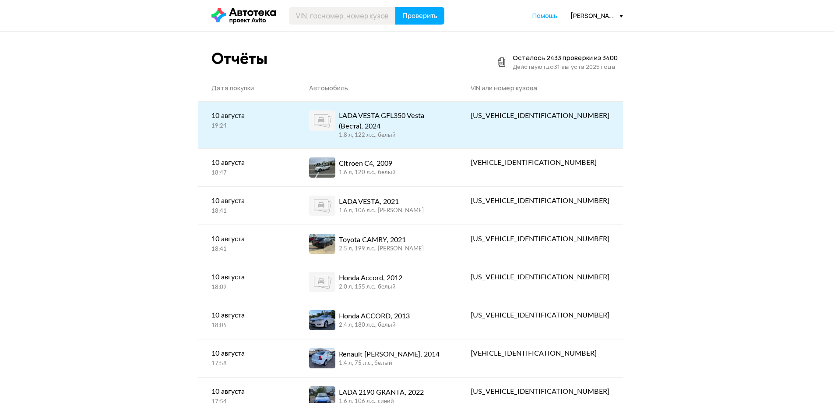
click at [442, 121] on div "LADA VESTA GFL350 Vesta (Веста), 2024" at bounding box center [392, 120] width 106 height 21
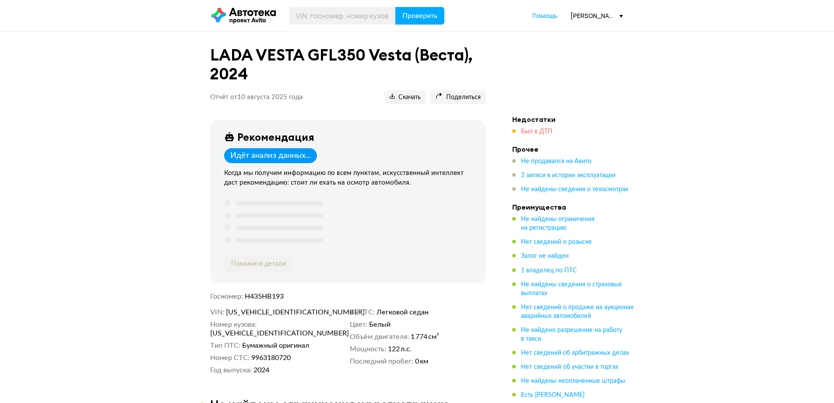
click at [540, 129] on span "Был в ДТП" at bounding box center [537, 131] width 32 height 6
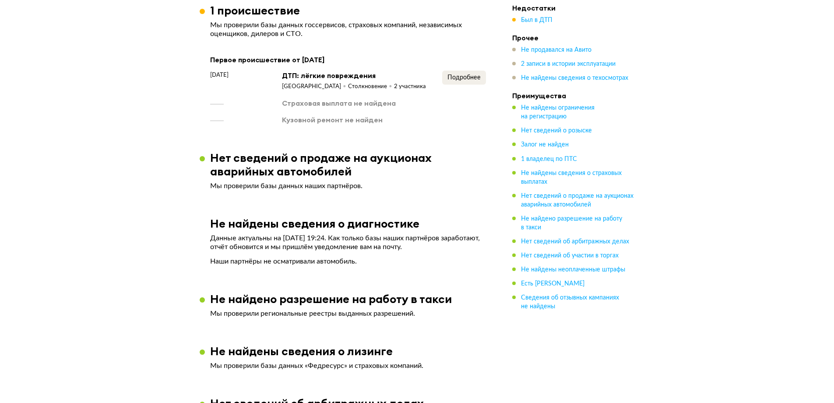
scroll to position [685, 0]
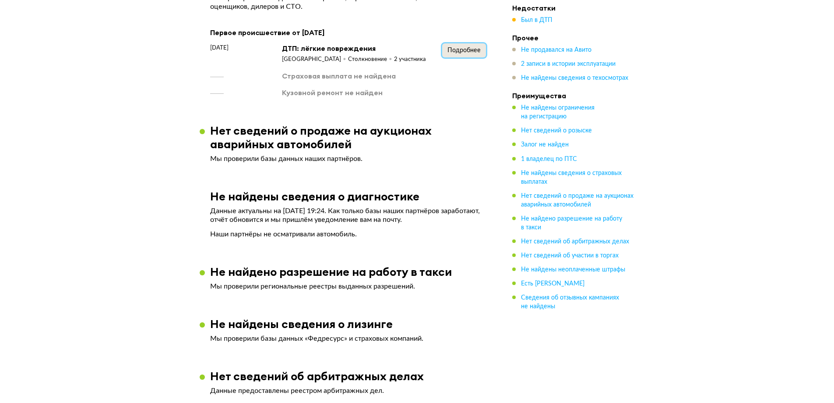
click at [474, 47] on span "Подробнее" at bounding box center [464, 50] width 33 height 6
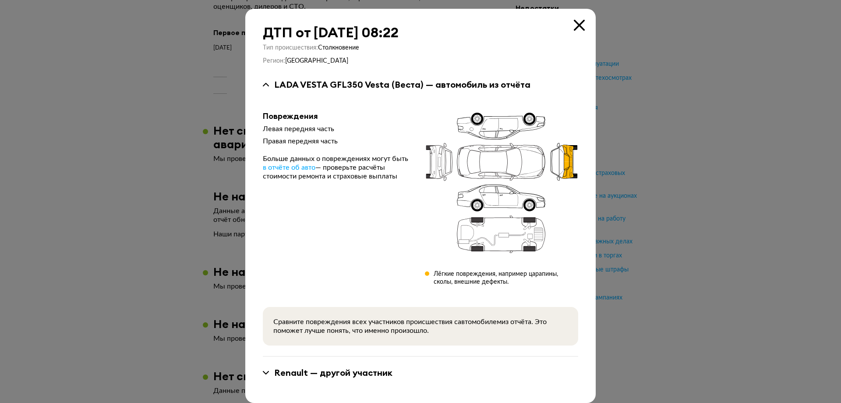
click at [201, 159] on div at bounding box center [420, 201] width 841 height 403
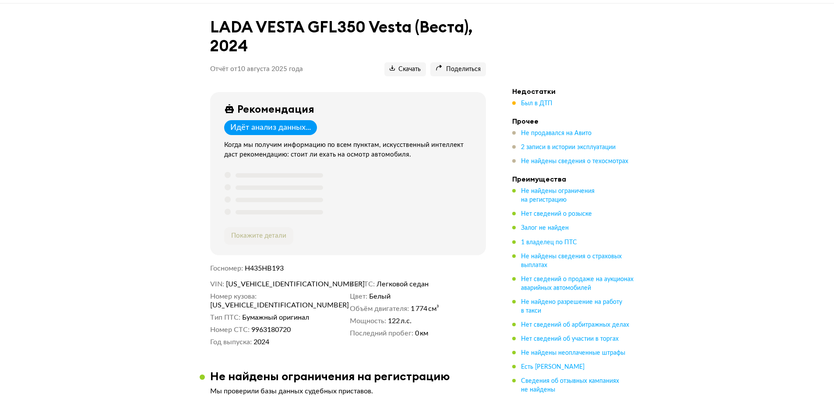
scroll to position [0, 0]
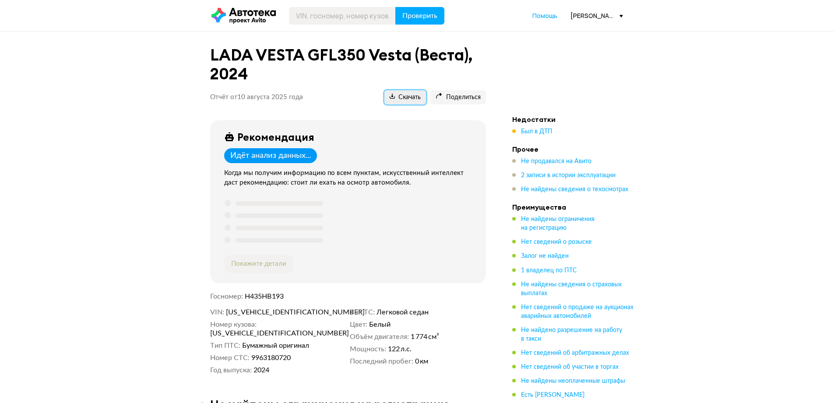
click at [403, 100] on span "Скачать" at bounding box center [405, 97] width 31 height 8
click at [546, 267] on span "1 владелец по ПТС" at bounding box center [549, 270] width 56 height 6
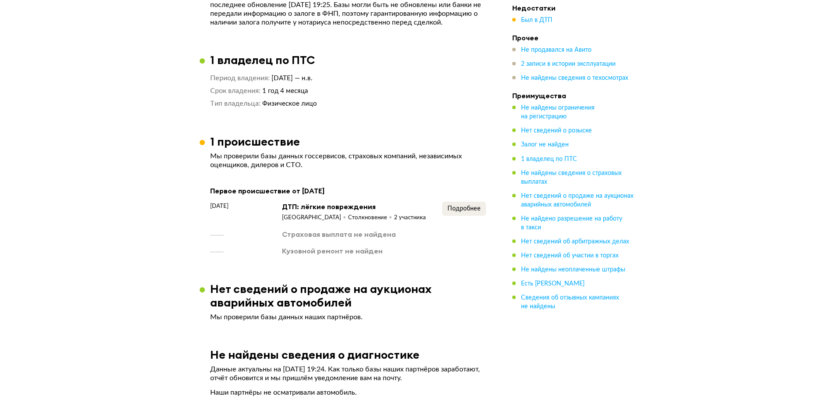
scroll to position [538, 0]
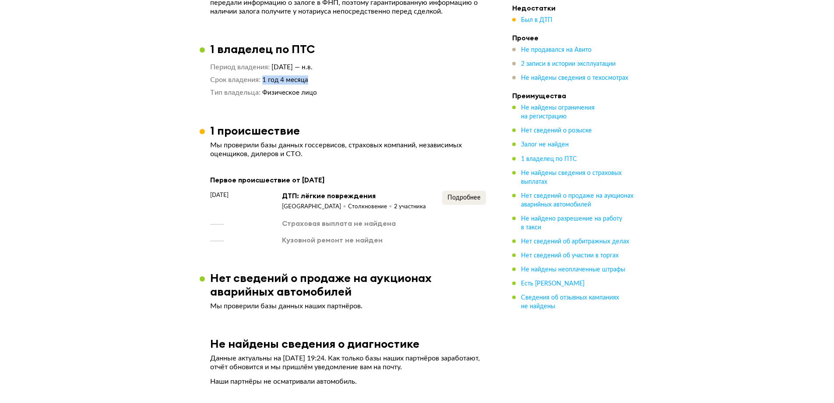
drag, startPoint x: 311, startPoint y: 82, endPoint x: 261, endPoint y: 84, distance: 49.1
click at [261, 84] on dl "Срок владения 1 год 4 месяца" at bounding box center [348, 79] width 276 height 9
copy dl "Срок владения 1 год 4 месяца"
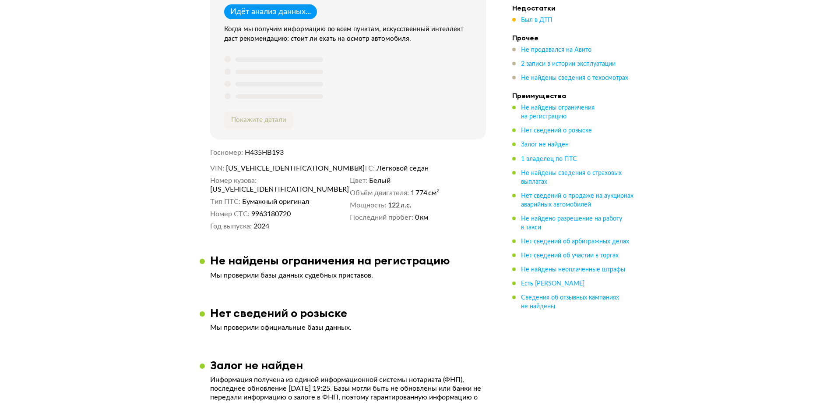
scroll to position [0, 0]
